Goal: Task Accomplishment & Management: Complete application form

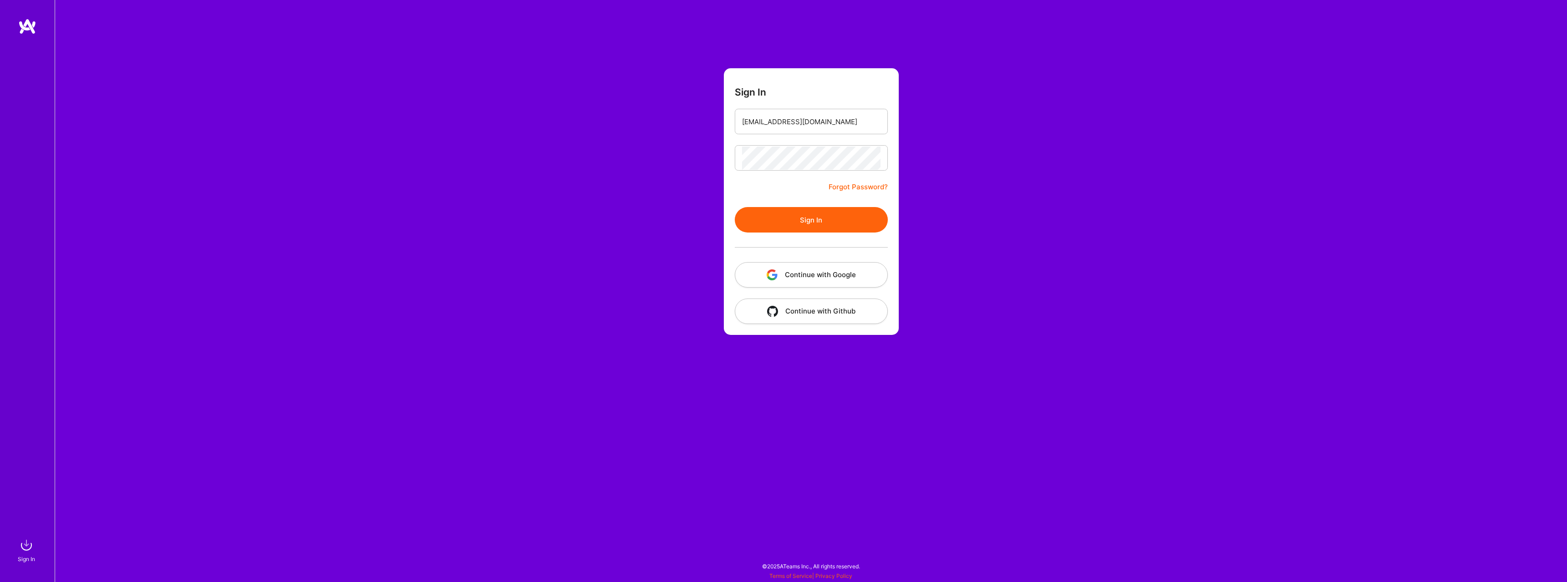
click at [781, 223] on button "Sign In" at bounding box center [811, 220] width 153 height 26
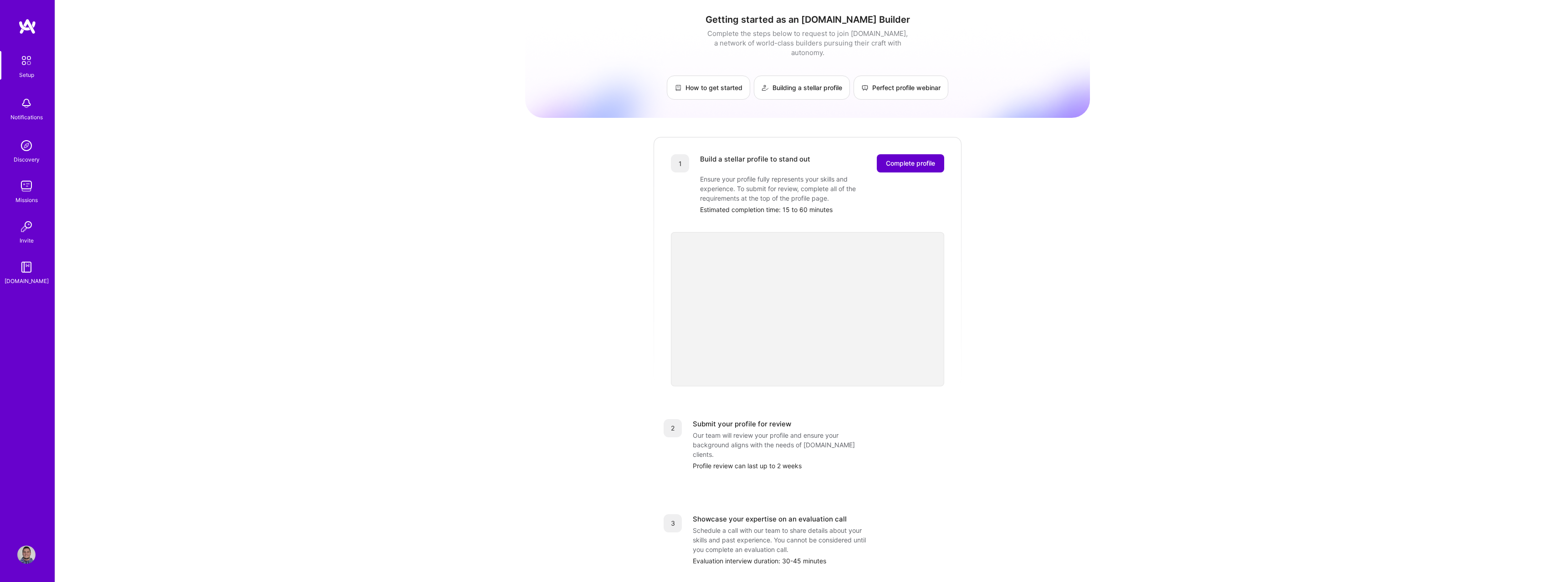
click at [921, 159] on span "Complete profile" at bounding box center [910, 163] width 49 height 9
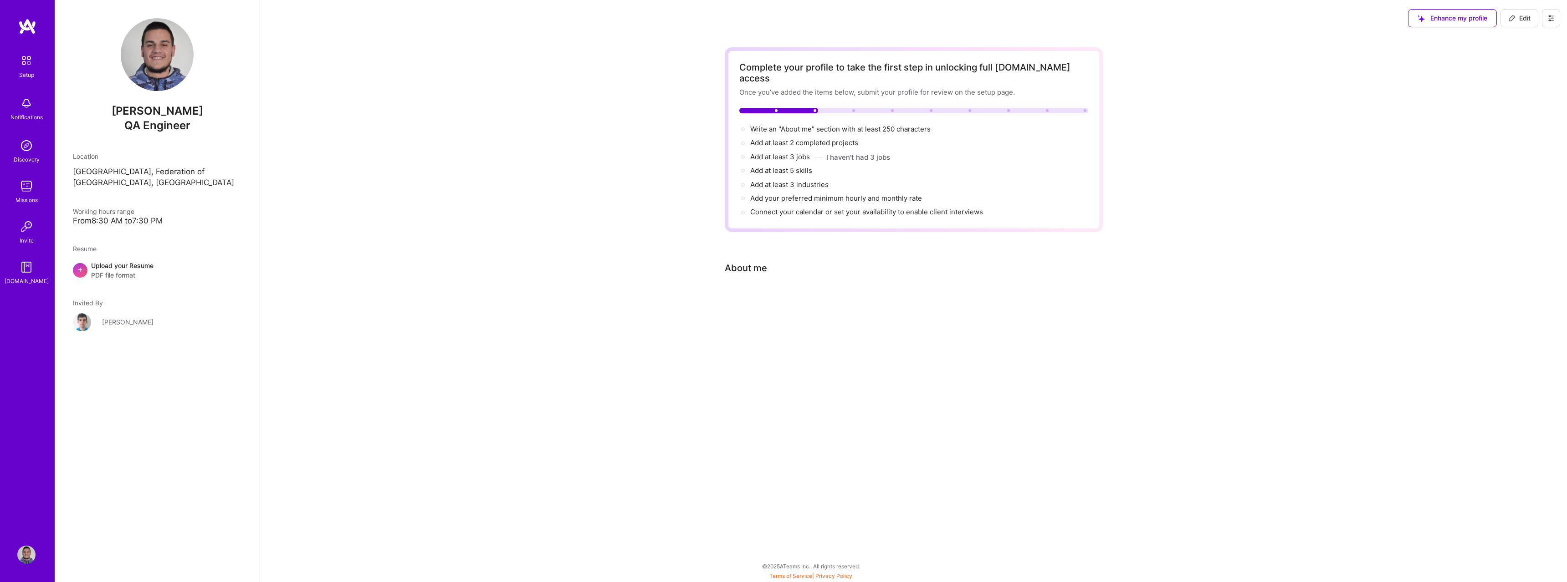
click at [746, 293] on div at bounding box center [914, 298] width 378 height 11
click at [125, 269] on div "Upload your Resume PDF file format" at bounding box center [122, 270] width 62 height 19
click at [1421, 357] on div "Complete your profile to take the first step in unlocking full [DOMAIN_NAME] ac…" at bounding box center [913, 280] width 1307 height 488
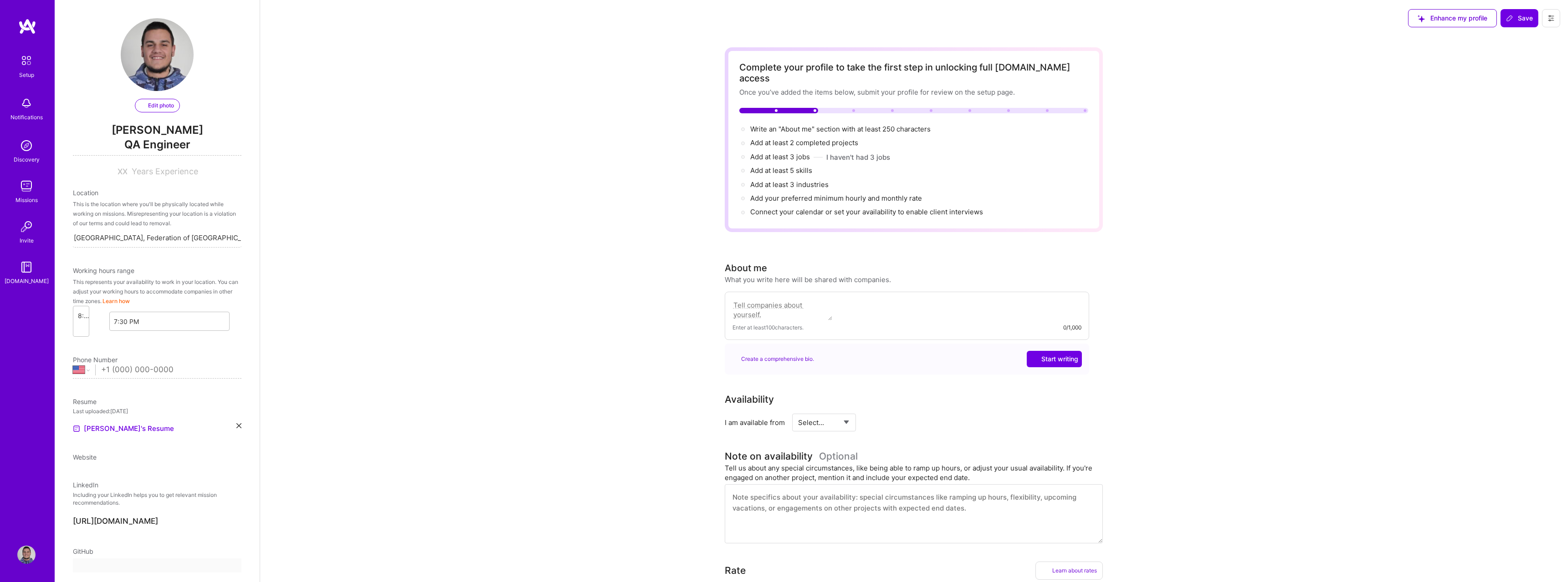
select select "US"
